Goal: Transaction & Acquisition: Purchase product/service

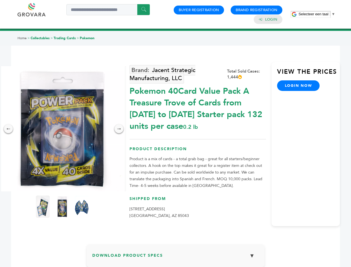
click at [317, 14] on span "Selecteer een taal" at bounding box center [314, 14] width 30 height 4
click at [62, 129] on img at bounding box center [62, 128] width 125 height 125
click at [0, 0] on div "×" at bounding box center [0, 0] width 0 height 0
click at [119, 129] on div "→" at bounding box center [119, 128] width 9 height 9
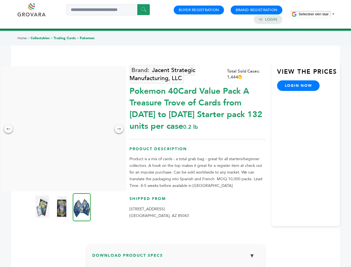
click at [43, 207] on img at bounding box center [42, 207] width 14 height 22
click at [0, 0] on div "×" at bounding box center [0, 0] width 0 height 0
click at [82, 207] on img at bounding box center [82, 207] width 18 height 28
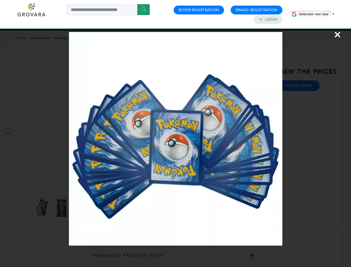
click at [176, 258] on div "×" at bounding box center [175, 133] width 351 height 267
